Goal: Task Accomplishment & Management: Use online tool/utility

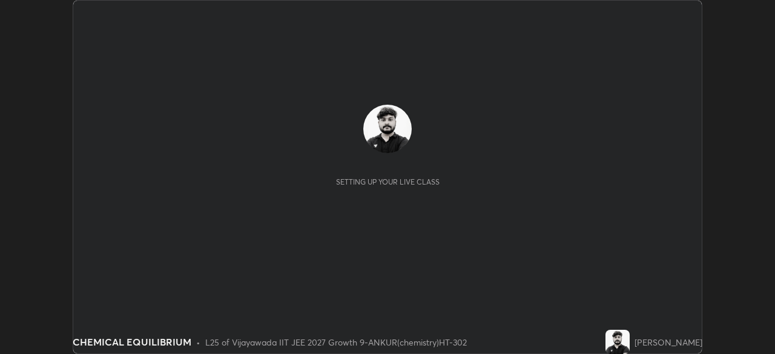
scroll to position [354, 775]
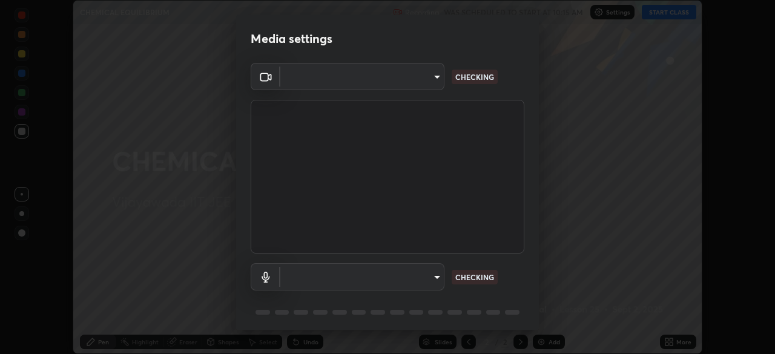
type input "aed39917a1c54585939b0139697987aa370fbf94ea1a7af73c45f548e1f1cce2"
type input "default"
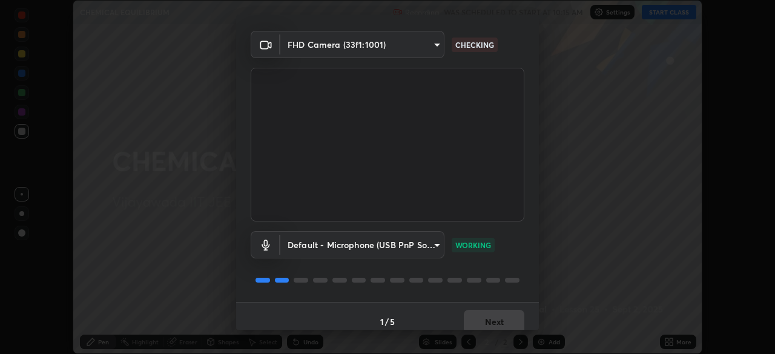
scroll to position [43, 0]
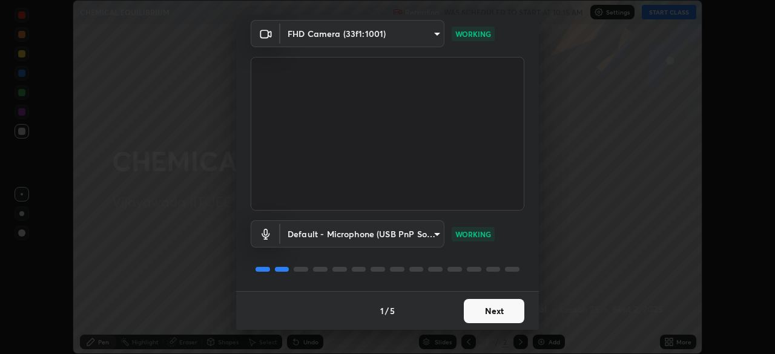
click at [491, 313] on button "Next" at bounding box center [494, 311] width 61 height 24
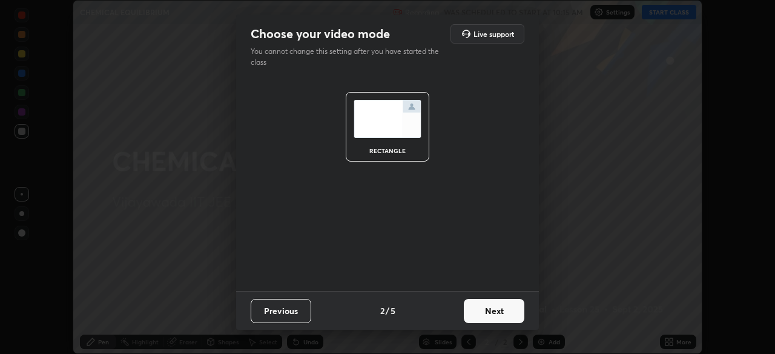
click at [488, 316] on button "Next" at bounding box center [494, 311] width 61 height 24
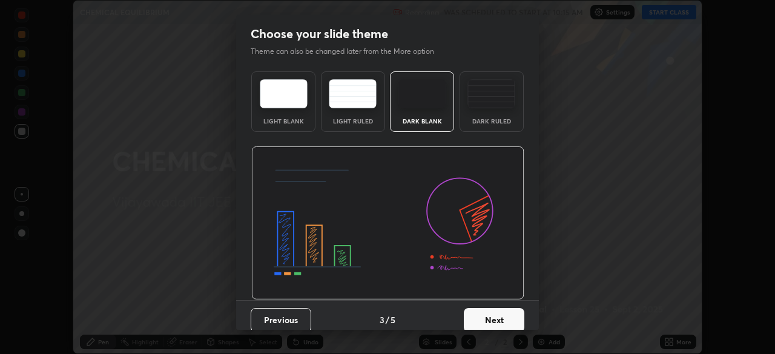
click at [490, 314] on button "Next" at bounding box center [494, 320] width 61 height 24
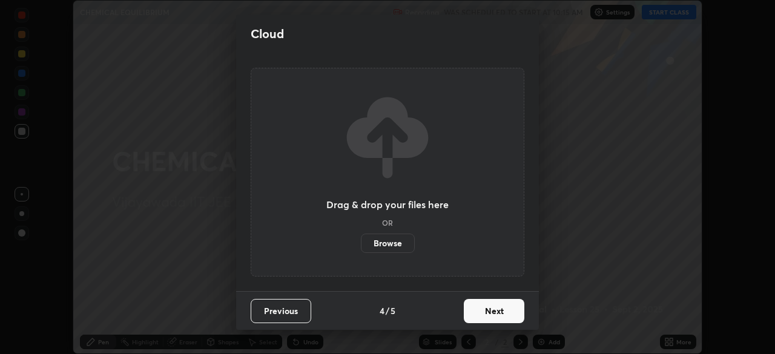
click at [490, 314] on button "Next" at bounding box center [494, 311] width 61 height 24
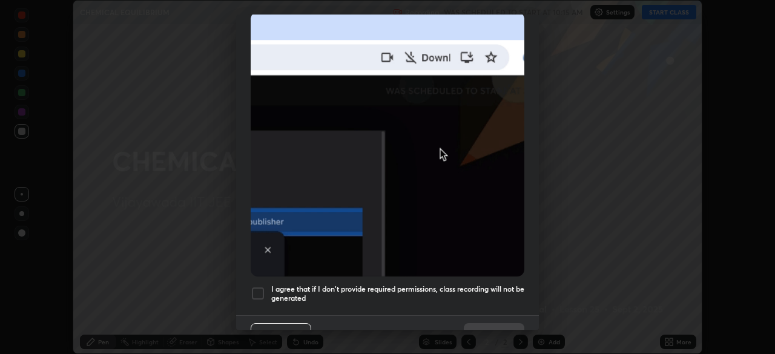
scroll to position [290, 0]
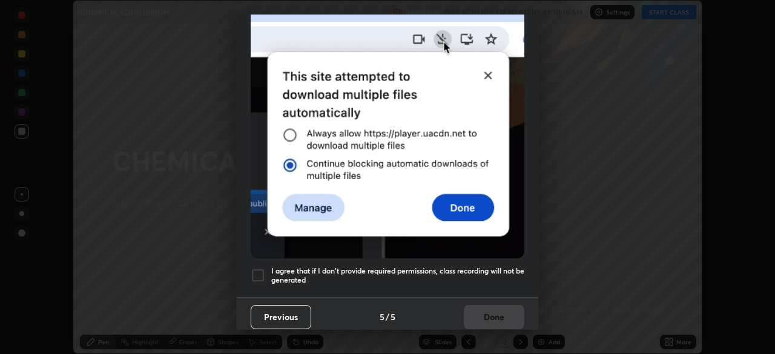
click at [260, 275] on div at bounding box center [258, 275] width 15 height 15
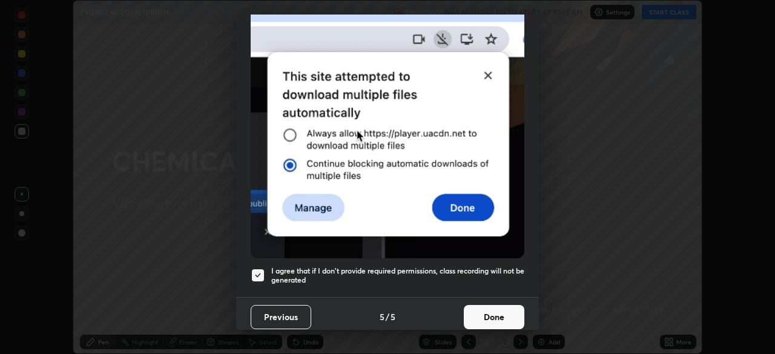
click at [490, 305] on button "Done" at bounding box center [494, 317] width 61 height 24
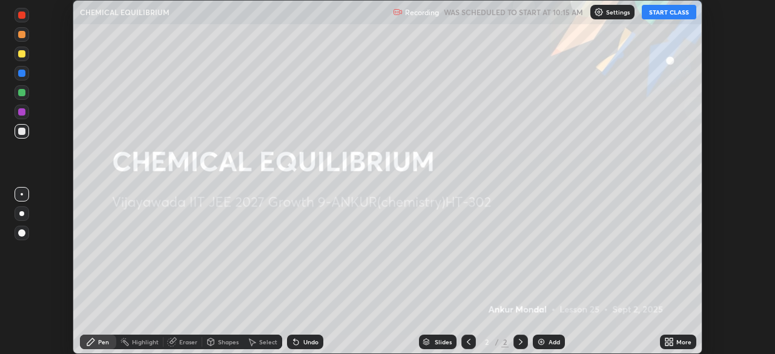
click at [671, 13] on button "START CLASS" at bounding box center [669, 12] width 55 height 15
